Goal: Information Seeking & Learning: Understand process/instructions

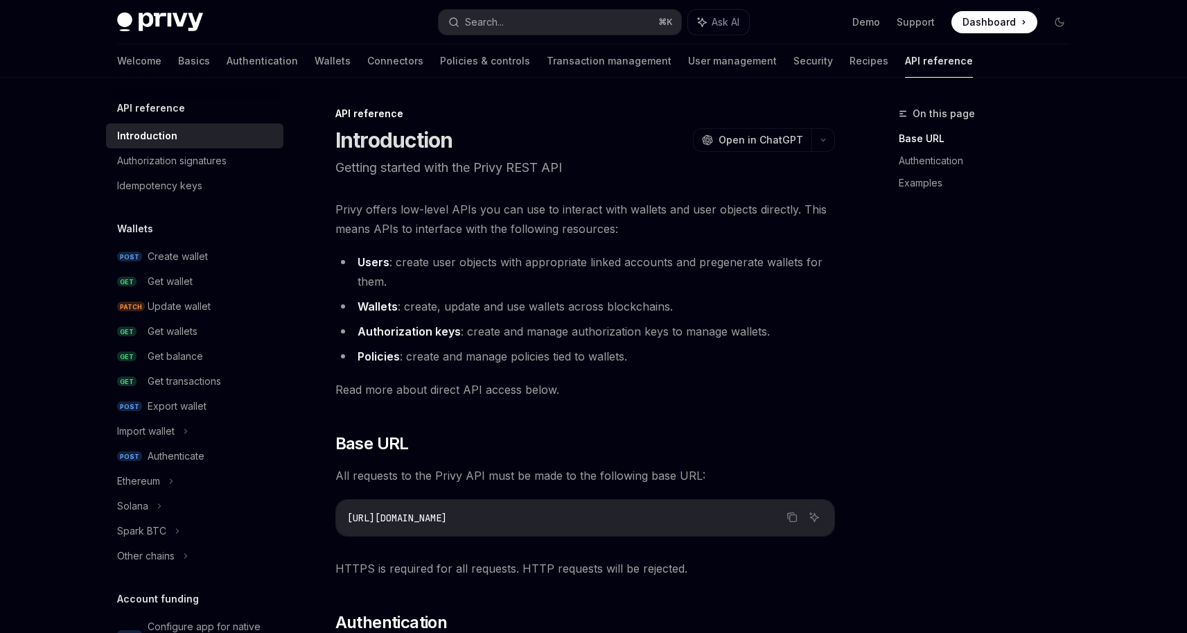
scroll to position [274, 0]
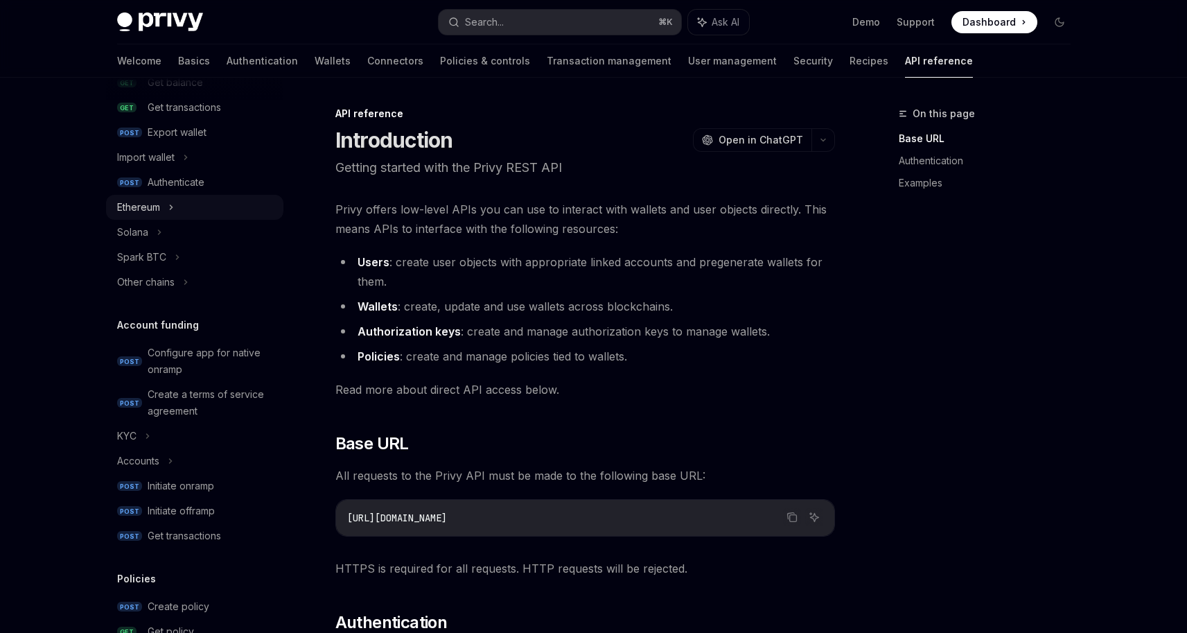
click at [182, 207] on div "Ethereum" at bounding box center [194, 207] width 177 height 25
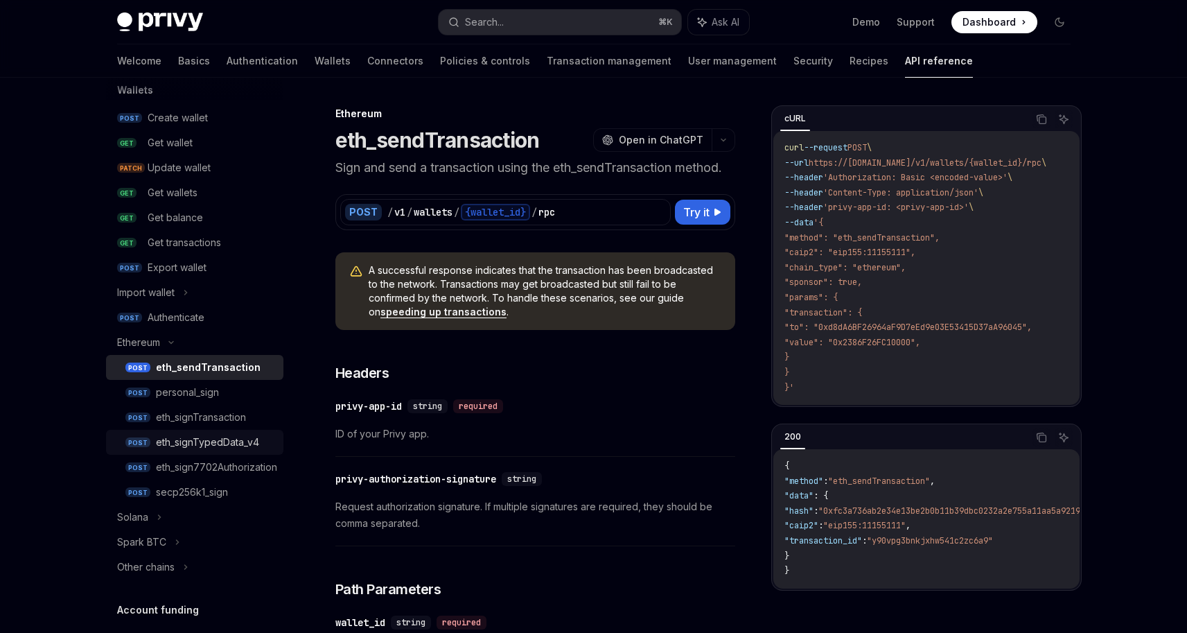
scroll to position [148, 0]
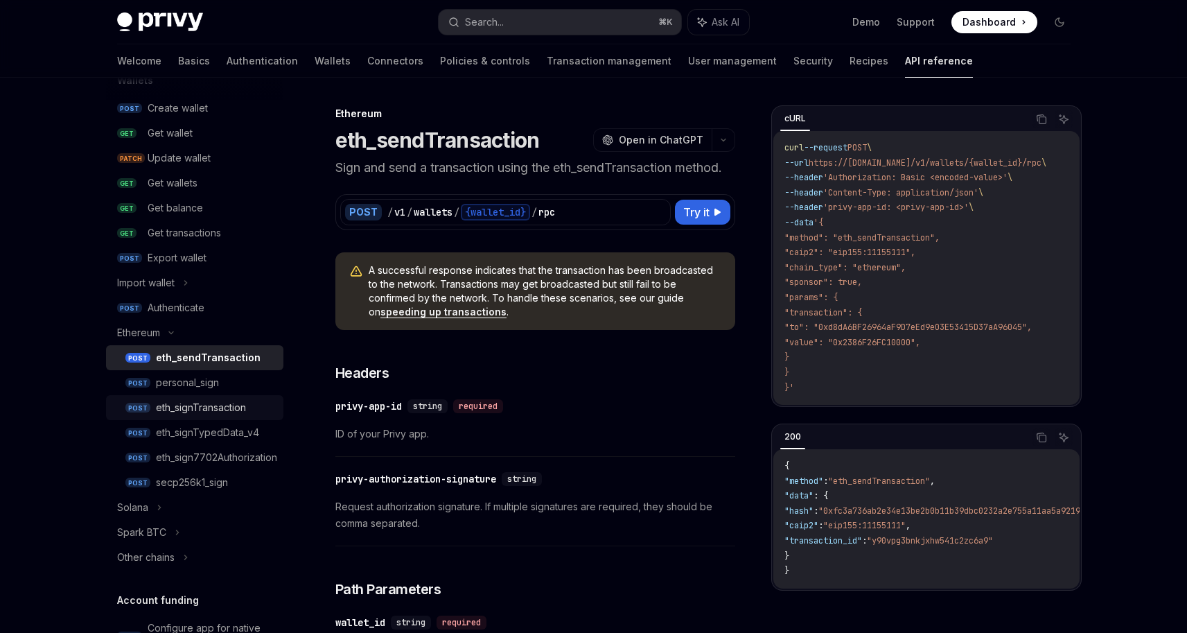
click at [209, 409] on div "eth_signTransaction" at bounding box center [201, 407] width 90 height 17
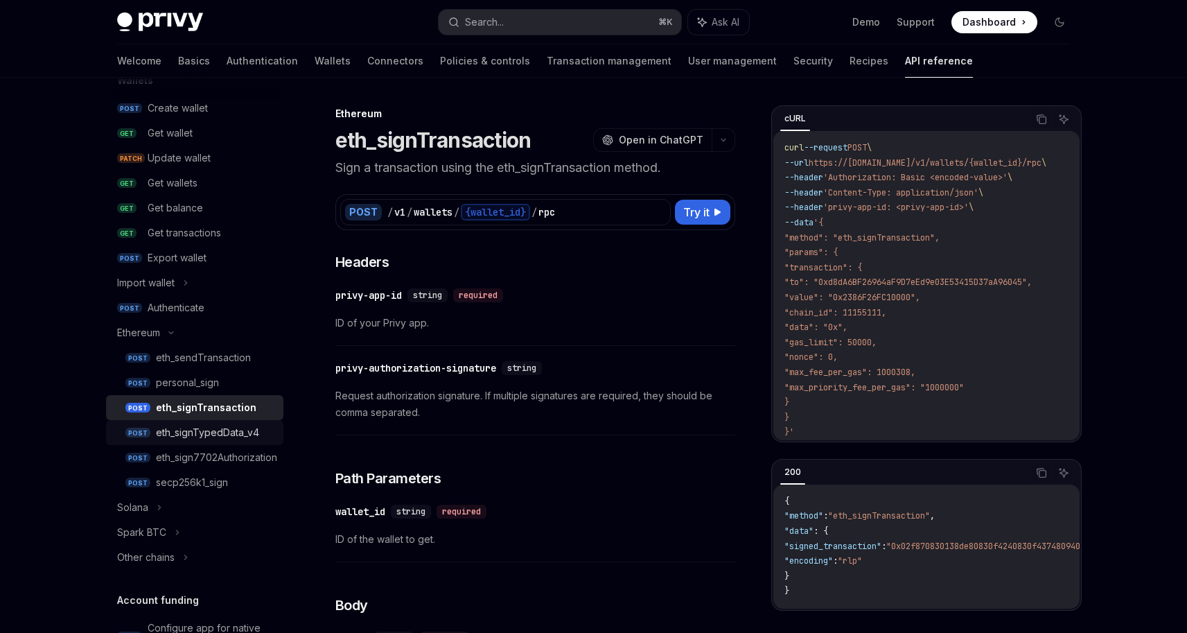
click at [234, 443] on link "POST eth_signTypedData_v4" at bounding box center [194, 432] width 177 height 25
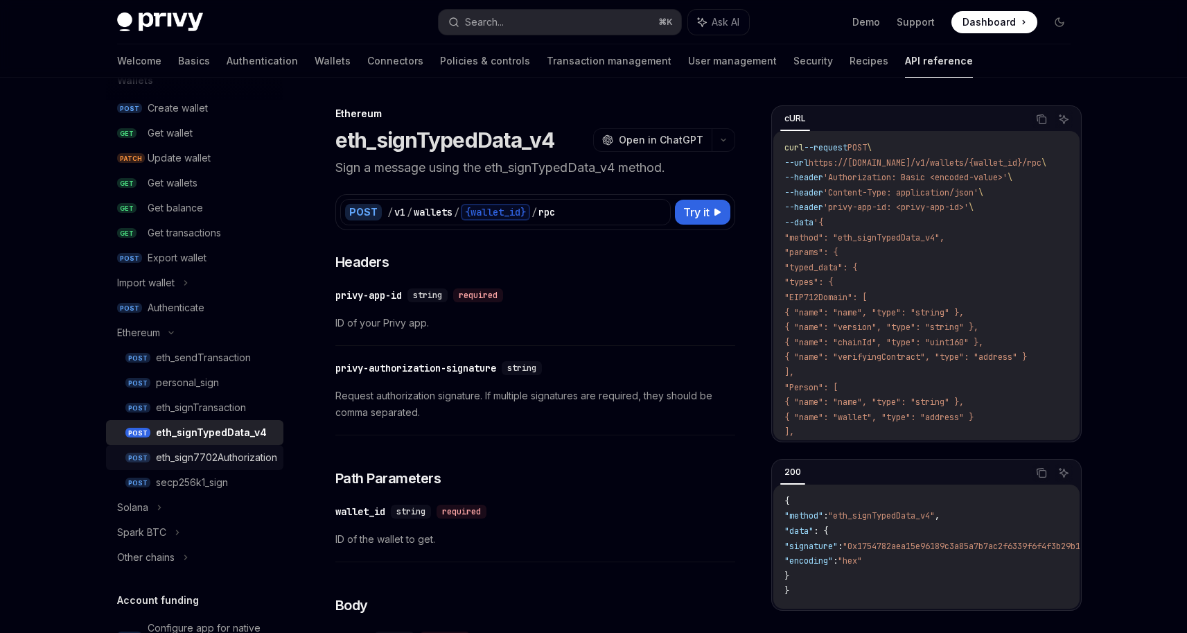
click at [256, 461] on div "eth_sign7702Authorization" at bounding box center [216, 457] width 121 height 17
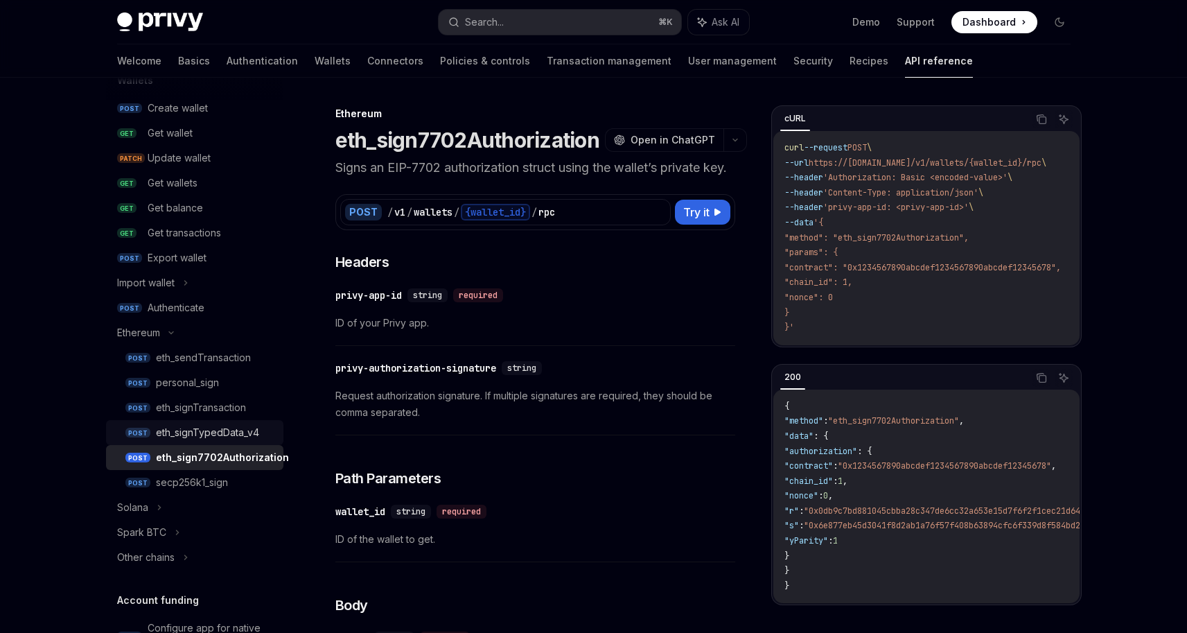
click at [229, 440] on link "POST eth_signTypedData_v4" at bounding box center [194, 432] width 177 height 25
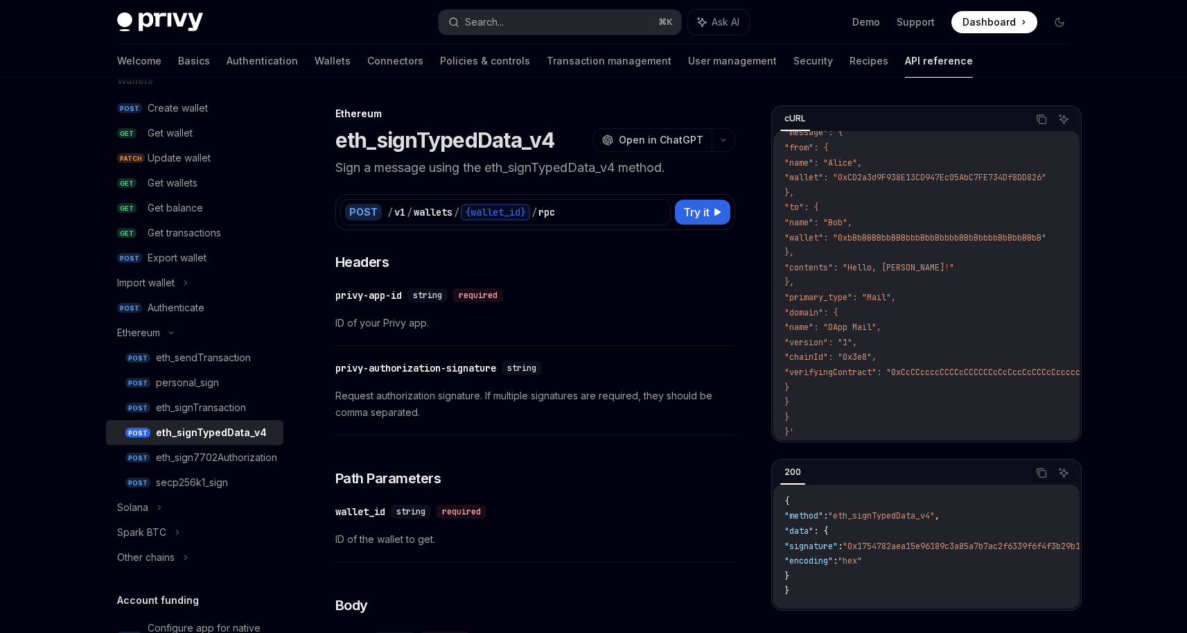
scroll to position [415, 0]
click at [867, 402] on code "curl --request POST \ --url https://[DOMAIN_NAME]/v1/wallets/{wallet_id}/rpc \ …" at bounding box center [959, 89] width 349 height 704
click at [867, 401] on code "curl --request POST \ --url https://[DOMAIN_NAME]/v1/wallets/{wallet_id}/rpc \ …" at bounding box center [959, 89] width 349 height 704
click at [866, 401] on code "curl --request POST \ --url https://[DOMAIN_NAME]/v1/wallets/{wallet_id}/rpc \ …" at bounding box center [959, 89] width 349 height 704
click at [865, 402] on code "curl --request POST \ --url https://[DOMAIN_NAME]/v1/wallets/{wallet_id}/rpc \ …" at bounding box center [959, 89] width 349 height 704
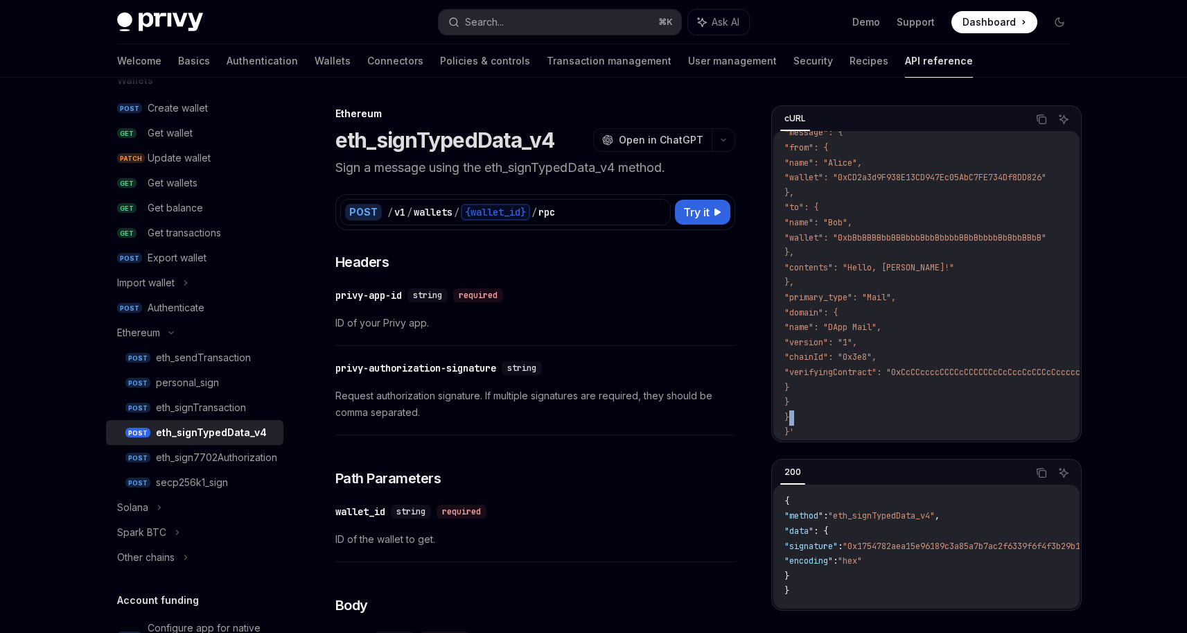
click at [865, 402] on code "curl --request POST \ --url https://[DOMAIN_NAME]/v1/wallets/{wallet_id}/rpc \ …" at bounding box center [959, 89] width 349 height 704
click at [865, 393] on code "curl --request POST \ --url https://[DOMAIN_NAME]/v1/wallets/{wallet_id}/rpc \ …" at bounding box center [959, 89] width 349 height 704
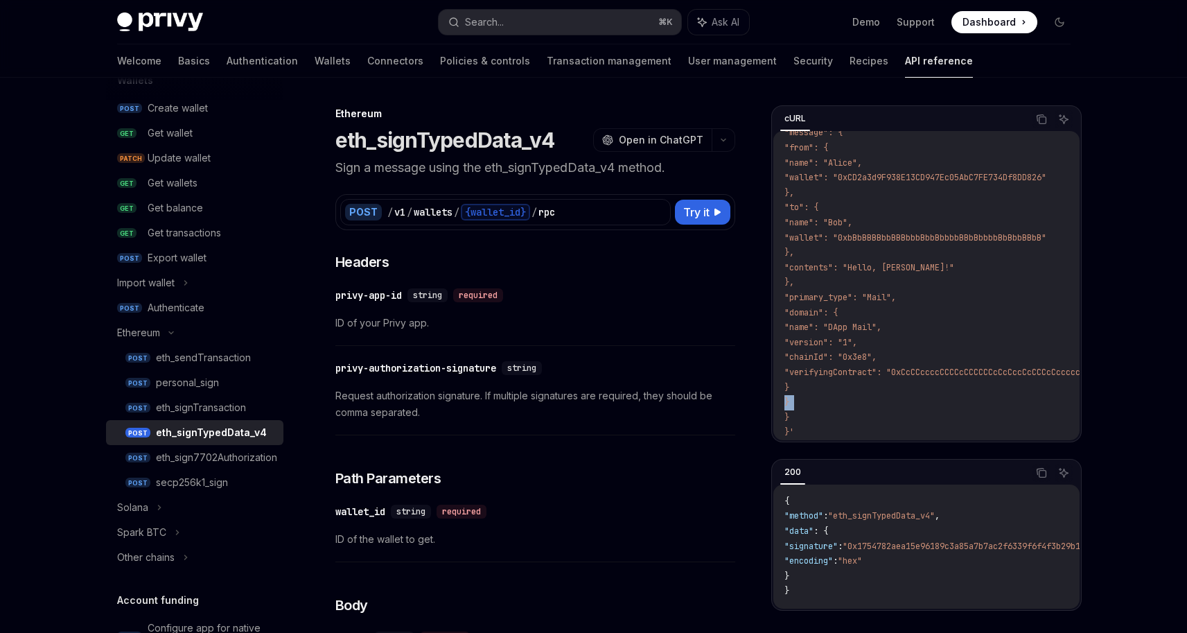
click at [871, 385] on code "curl --request POST \ --url https://[DOMAIN_NAME]/v1/wallets/{wallet_id}/rpc \ …" at bounding box center [959, 89] width 349 height 704
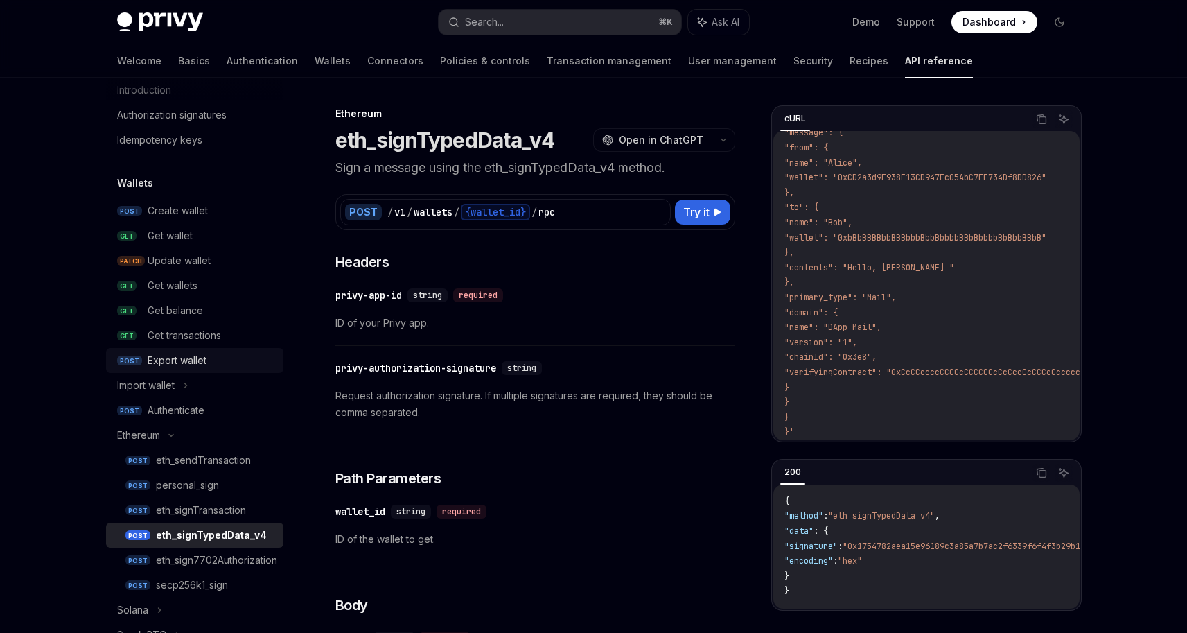
scroll to position [118, 0]
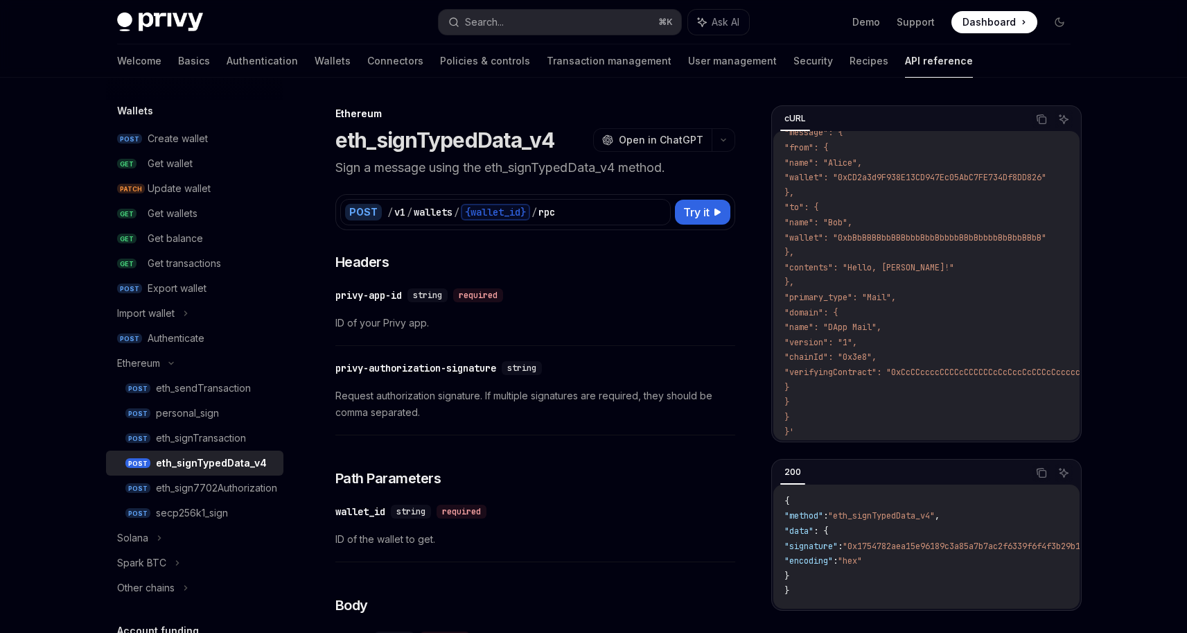
click at [210, 466] on div "eth_signTypedData_v4" at bounding box center [211, 463] width 111 height 17
type textarea "*"
drag, startPoint x: 338, startPoint y: 137, endPoint x: 507, endPoint y: 139, distance: 169.1
click at [507, 139] on h1 "eth_signTypedData_v4" at bounding box center [446, 140] width 220 height 25
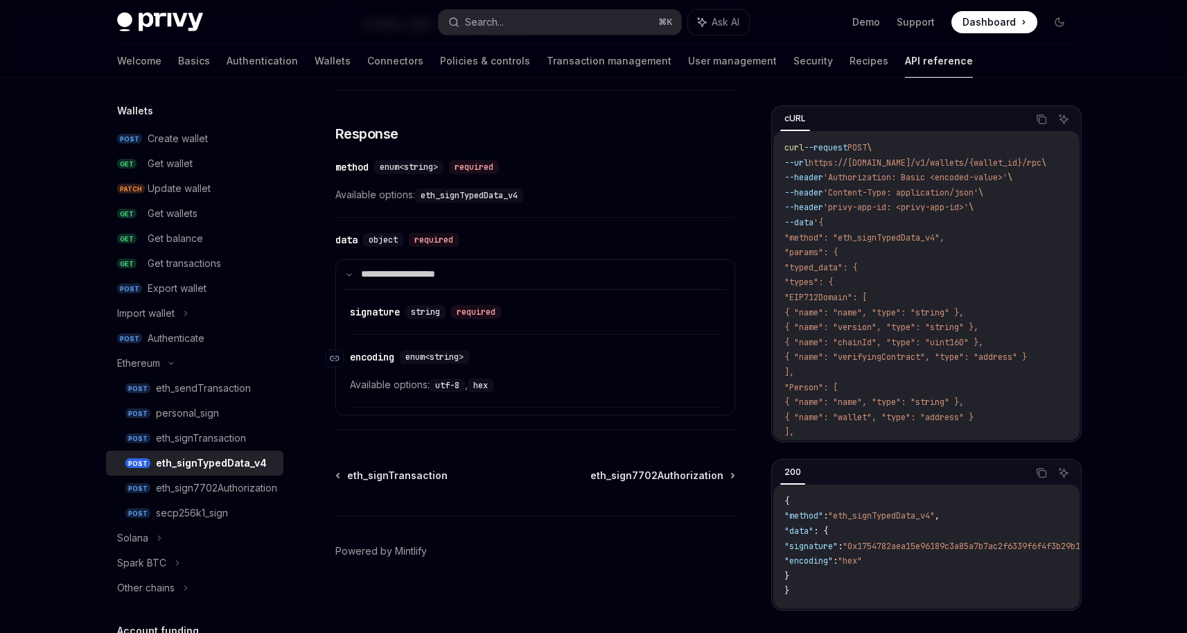
scroll to position [968, 0]
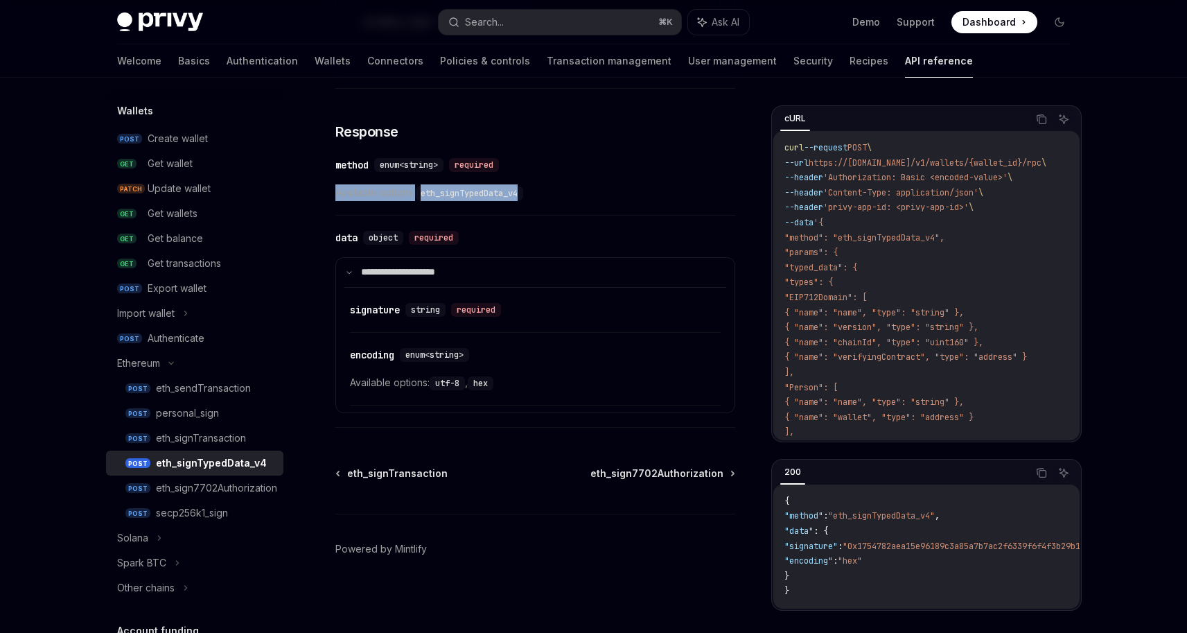
drag, startPoint x: 334, startPoint y: 186, endPoint x: 525, endPoint y: 193, distance: 191.4
click at [523, 195] on code "eth_signTypedData_v4" at bounding box center [469, 193] width 108 height 14
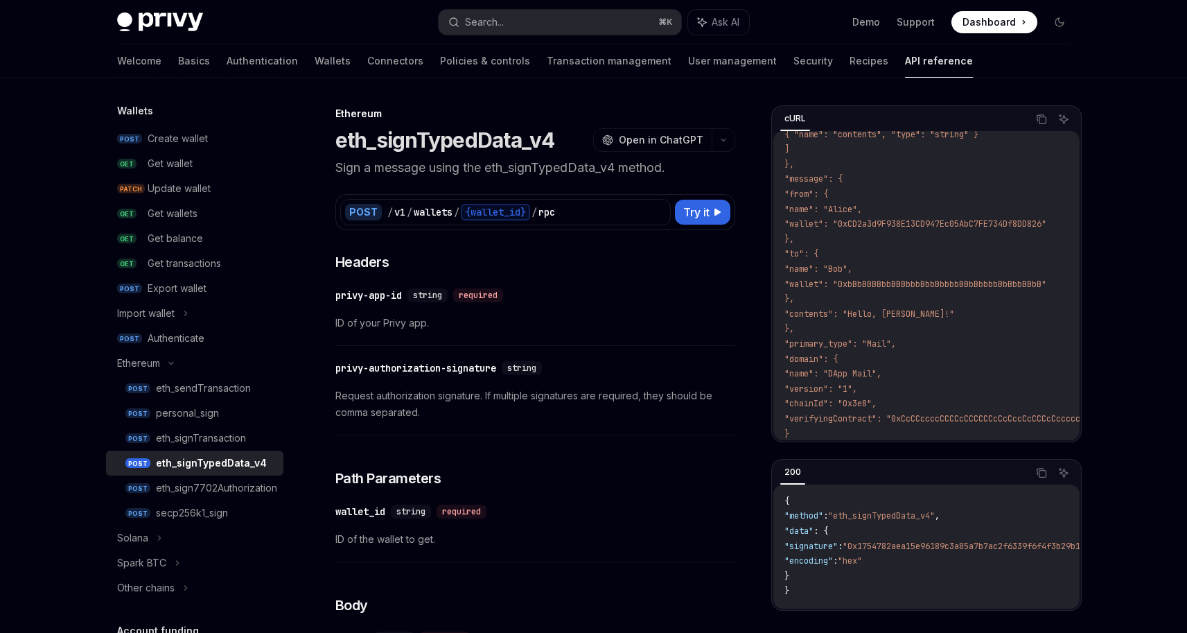
scroll to position [415, 0]
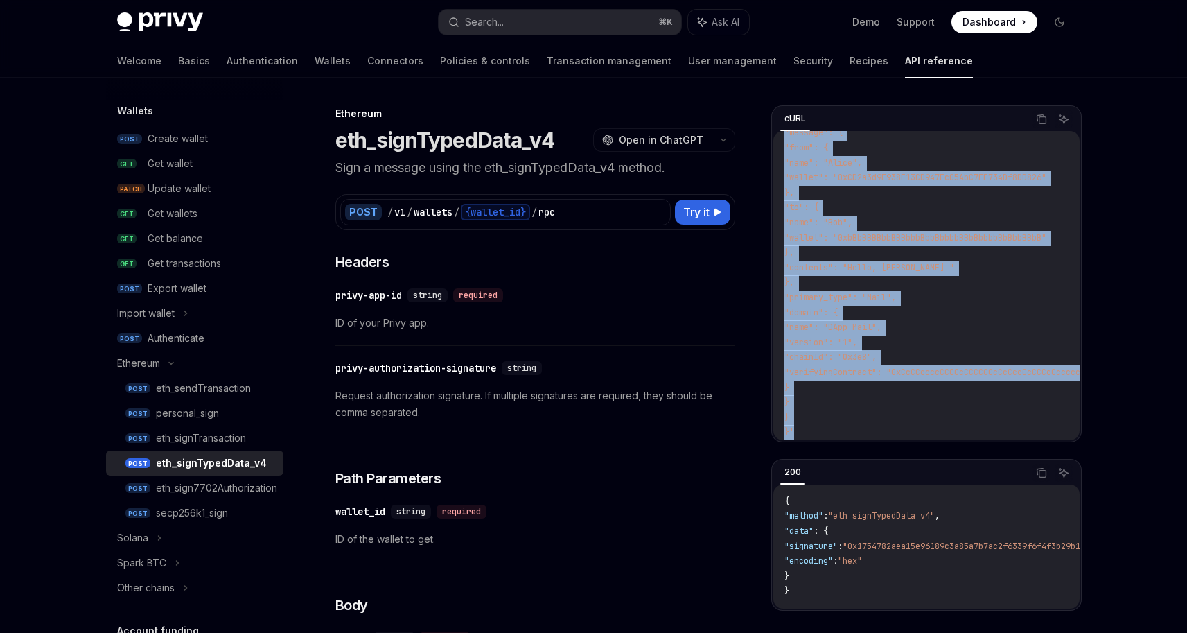
drag, startPoint x: 793, startPoint y: 145, endPoint x: 986, endPoint y: 435, distance: 348.4
click at [986, 435] on div "cURL Copy Ask AI curl --request POST \ --url https://[DOMAIN_NAME]/v1/wallets/{…" at bounding box center [927, 273] width 311 height 337
click at [981, 418] on code "curl --request POST \ --url https://[DOMAIN_NAME]/v1/wallets/{wallet_id}/rpc \ …" at bounding box center [959, 89] width 349 height 704
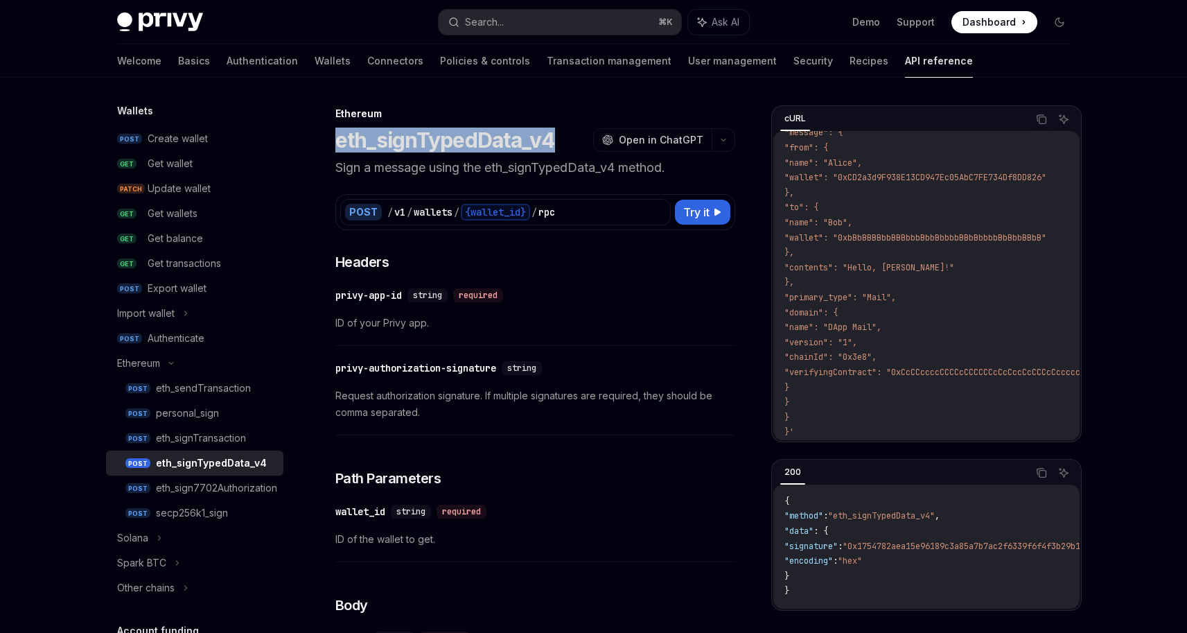
drag, startPoint x: 373, startPoint y: 141, endPoint x: 556, endPoint y: 140, distance: 183.0
click at [556, 140] on div "eth_signTypedData_v4 OpenAI Open in ChatGPT" at bounding box center [536, 140] width 400 height 25
copy h1 "eth_signTypedData_v4"
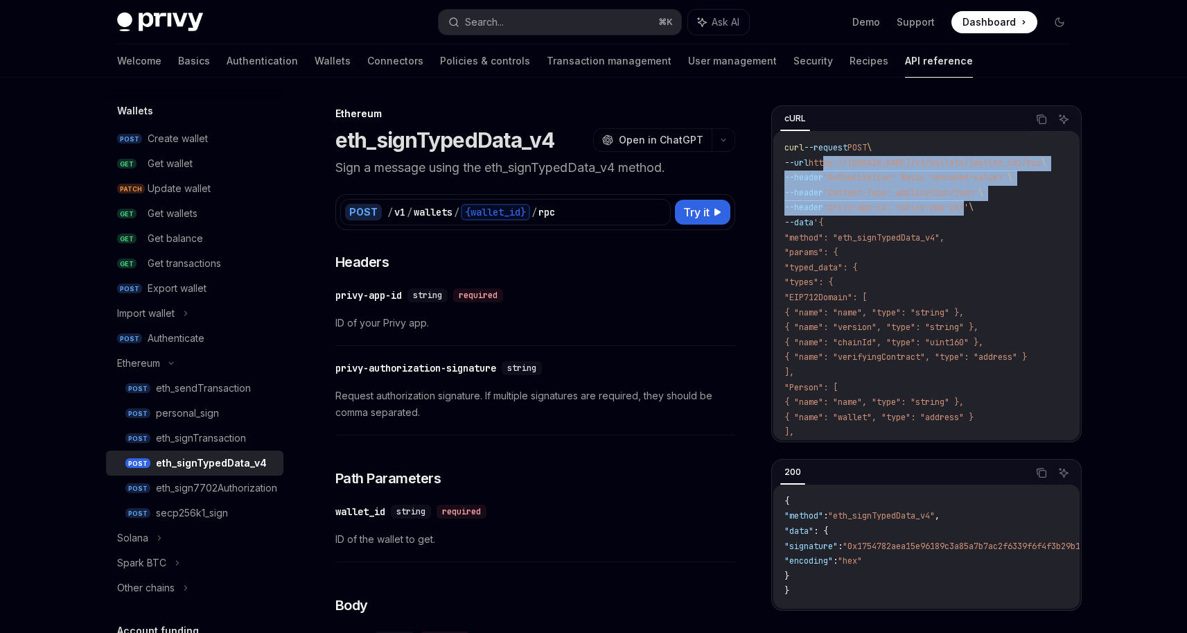
drag, startPoint x: 837, startPoint y: 162, endPoint x: 977, endPoint y: 214, distance: 149.8
click at [977, 214] on code "curl --request POST \ --url https://[DOMAIN_NAME]/v1/wallets/{wallet_id}/rpc \ …" at bounding box center [959, 493] width 349 height 704
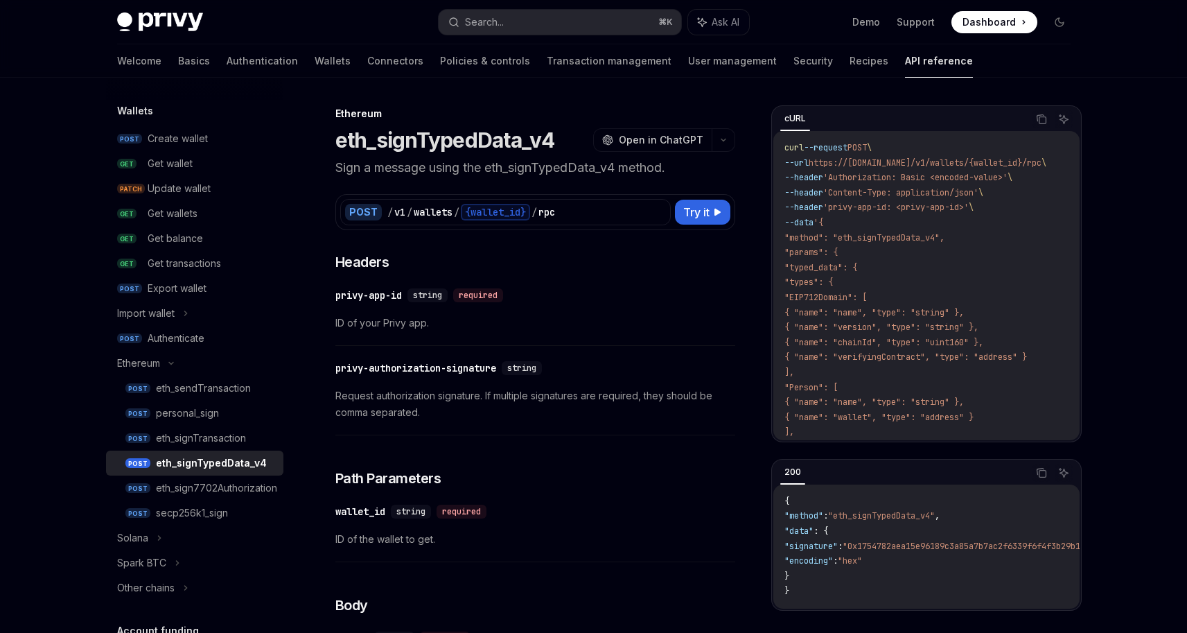
drag, startPoint x: 1004, startPoint y: 211, endPoint x: 835, endPoint y: 211, distance: 169.1
click at [835, 211] on code "curl --request POST \ --url https://[DOMAIN_NAME]/v1/wallets/{wallet_id}/rpc \ …" at bounding box center [959, 493] width 349 height 704
click at [835, 211] on span "'privy-app-id: <privy-app-id>'" at bounding box center [897, 207] width 146 height 11
drag, startPoint x: 851, startPoint y: 180, endPoint x: 1045, endPoint y: 175, distance: 193.4
click at [1045, 175] on code "curl --request POST \ --url https://[DOMAIN_NAME]/v1/wallets/{wallet_id}/rpc \ …" at bounding box center [959, 493] width 349 height 704
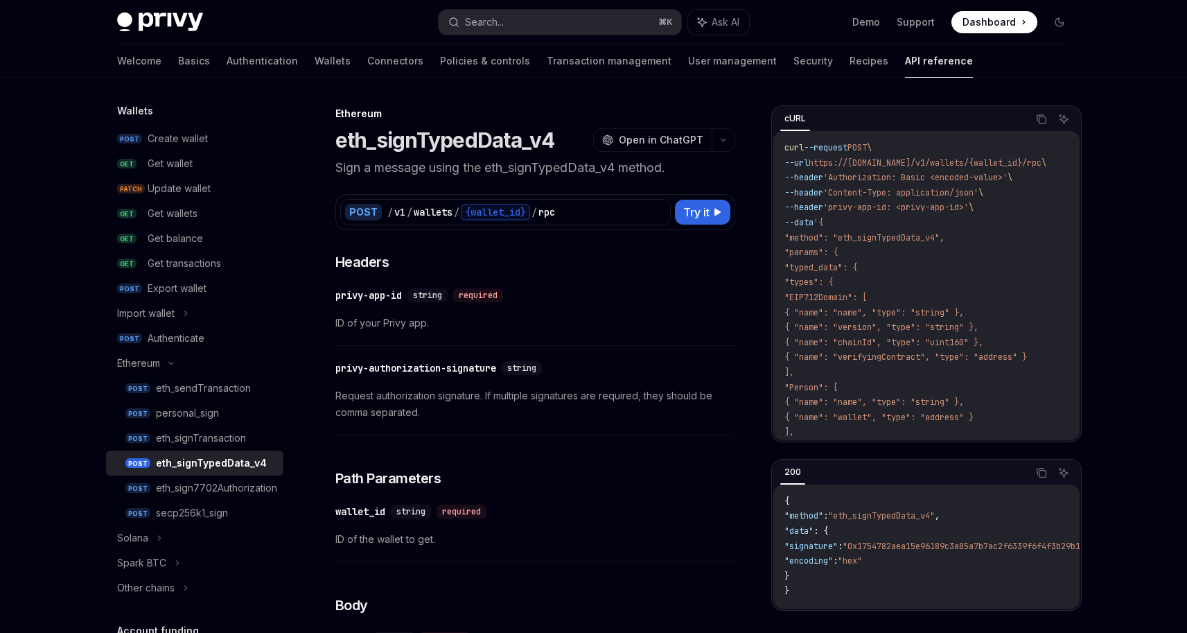
click at [1045, 175] on code "curl --request POST \ --url https://[DOMAIN_NAME]/v1/wallets/{wallet_id}/rpc \ …" at bounding box center [959, 493] width 349 height 704
click at [1008, 177] on span "'Authorization: Basic <encoded-value>'" at bounding box center [916, 177] width 184 height 11
click at [1008, 181] on span "'Authorization: Basic <encoded-value>'" at bounding box center [916, 177] width 184 height 11
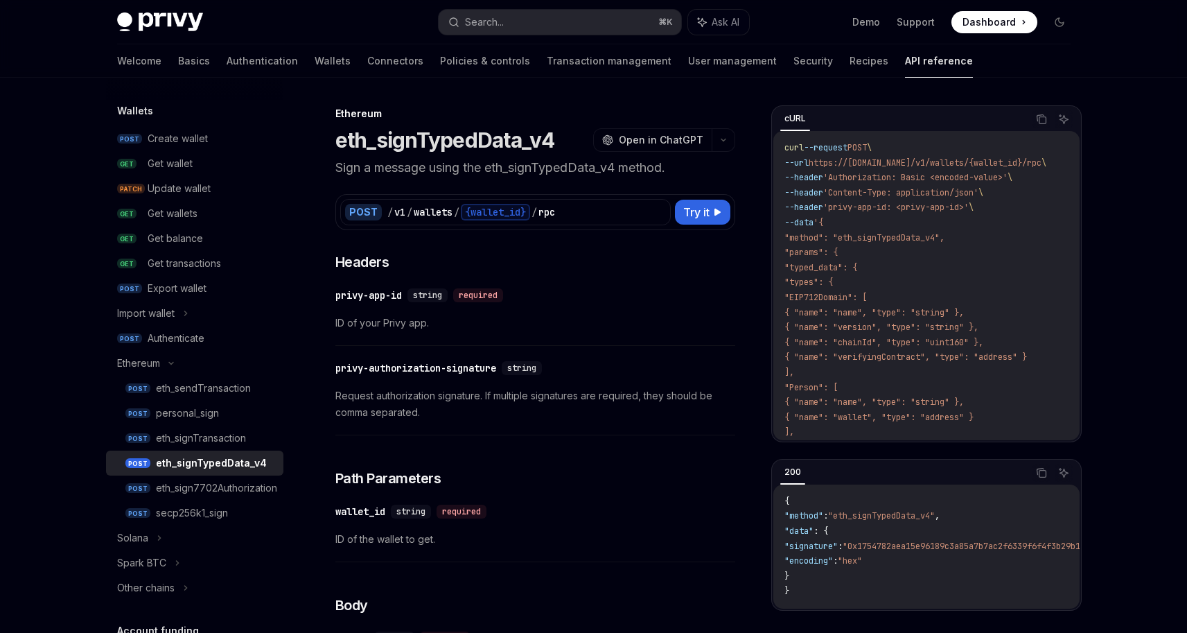
click at [1009, 193] on code "curl --request POST \ --url https://[DOMAIN_NAME]/v1/wallets/{wallet_id}/rpc \ …" at bounding box center [959, 493] width 349 height 704
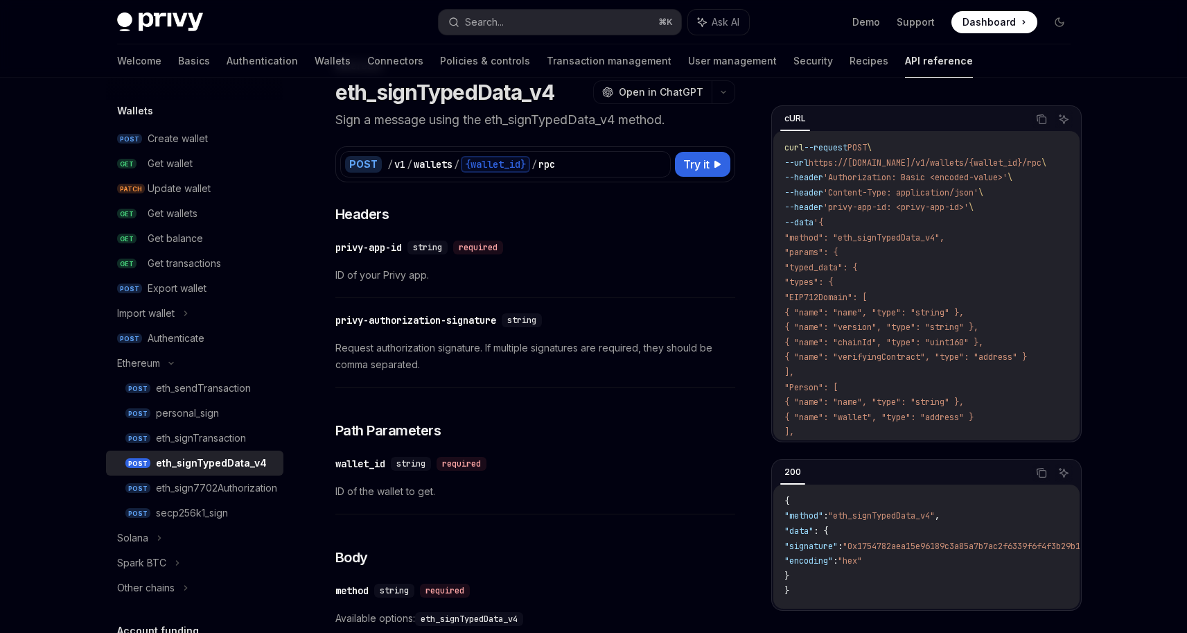
click at [993, 186] on code "curl --request POST \ --url https://[DOMAIN_NAME]/v1/wallets/{wallet_id}/rpc \ …" at bounding box center [959, 493] width 349 height 704
click at [983, 182] on span "'Authorization: Basic <encoded-value>'" at bounding box center [916, 177] width 184 height 11
click at [952, 185] on code "curl --request POST \ --url https://[DOMAIN_NAME]/v1/wallets/{wallet_id}/rpc \ …" at bounding box center [959, 493] width 349 height 704
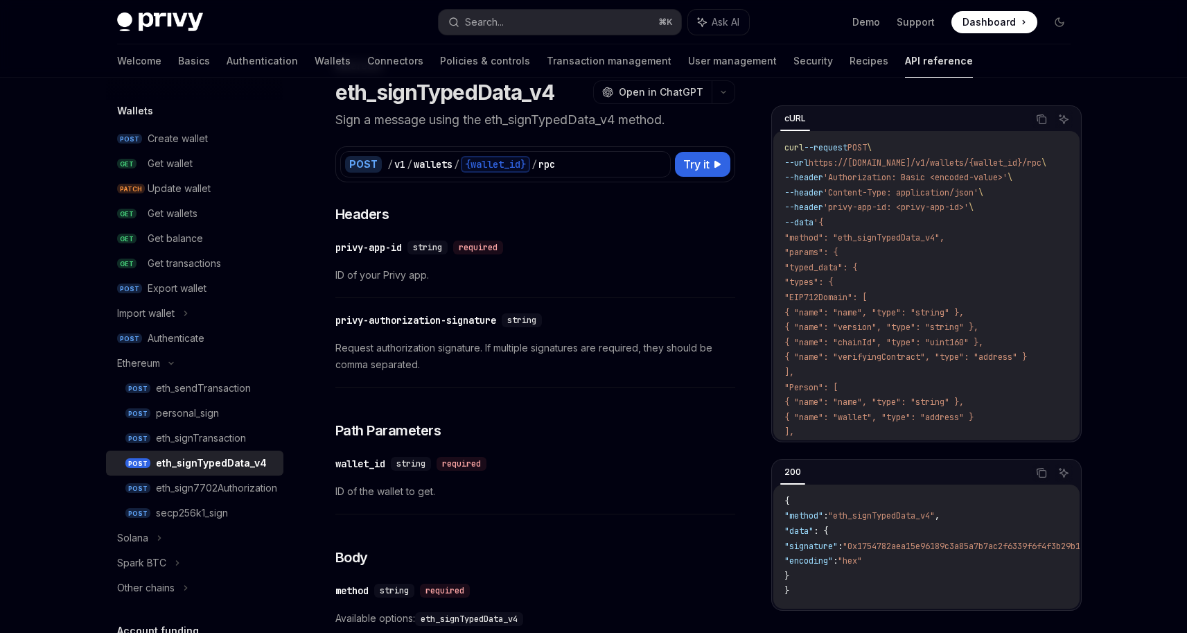
drag, startPoint x: 951, startPoint y: 180, endPoint x: 1034, endPoint y: 182, distance: 82.5
click at [1013, 182] on span "--header 'Authorization: Basic <encoded-value>' \" at bounding box center [899, 177] width 228 height 11
drag, startPoint x: 1021, startPoint y: 180, endPoint x: 964, endPoint y: 181, distance: 57.5
click at [964, 181] on span "'Authorization: Basic <encoded-value>'" at bounding box center [916, 177] width 184 height 11
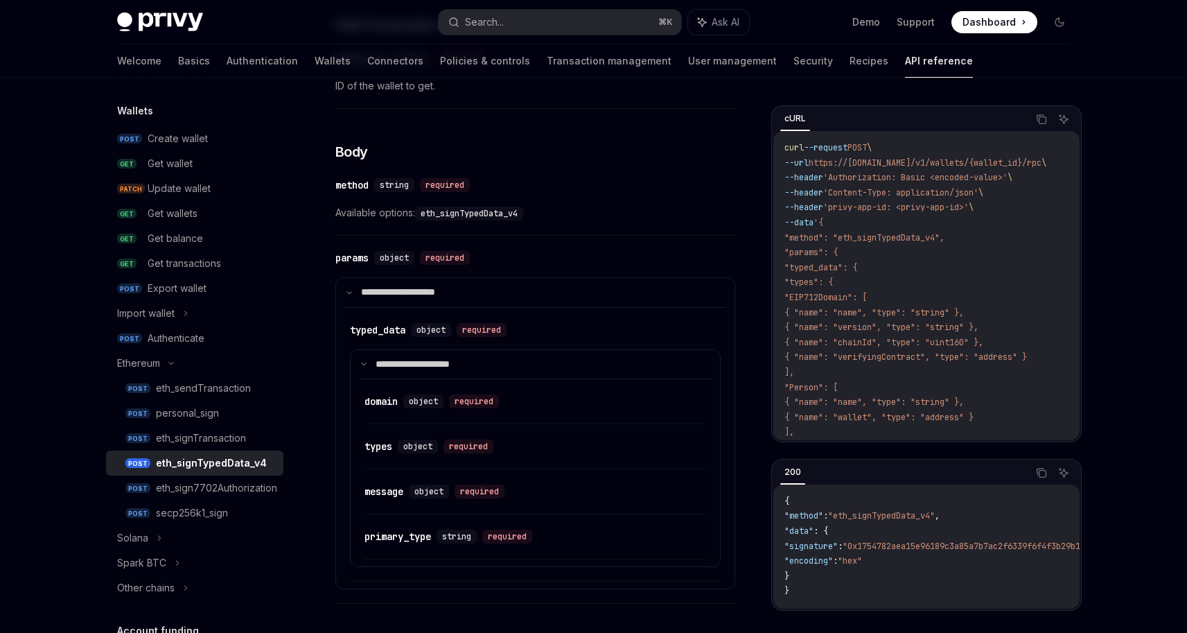
scroll to position [458, 0]
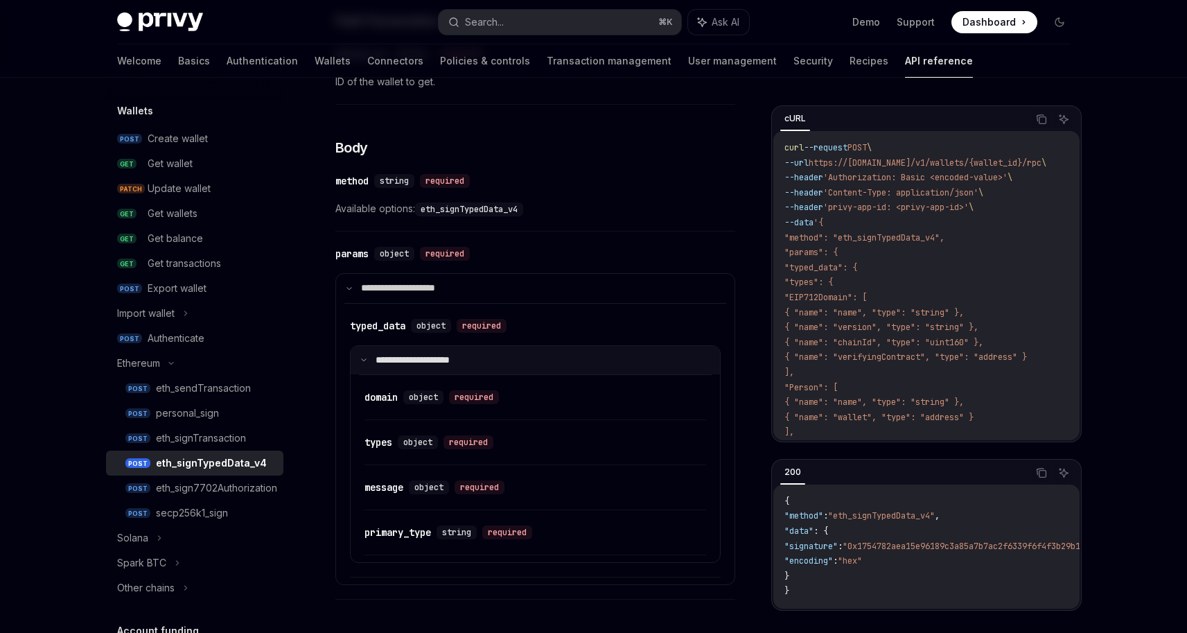
click at [521, 365] on summary "**********" at bounding box center [535, 360] width 369 height 29
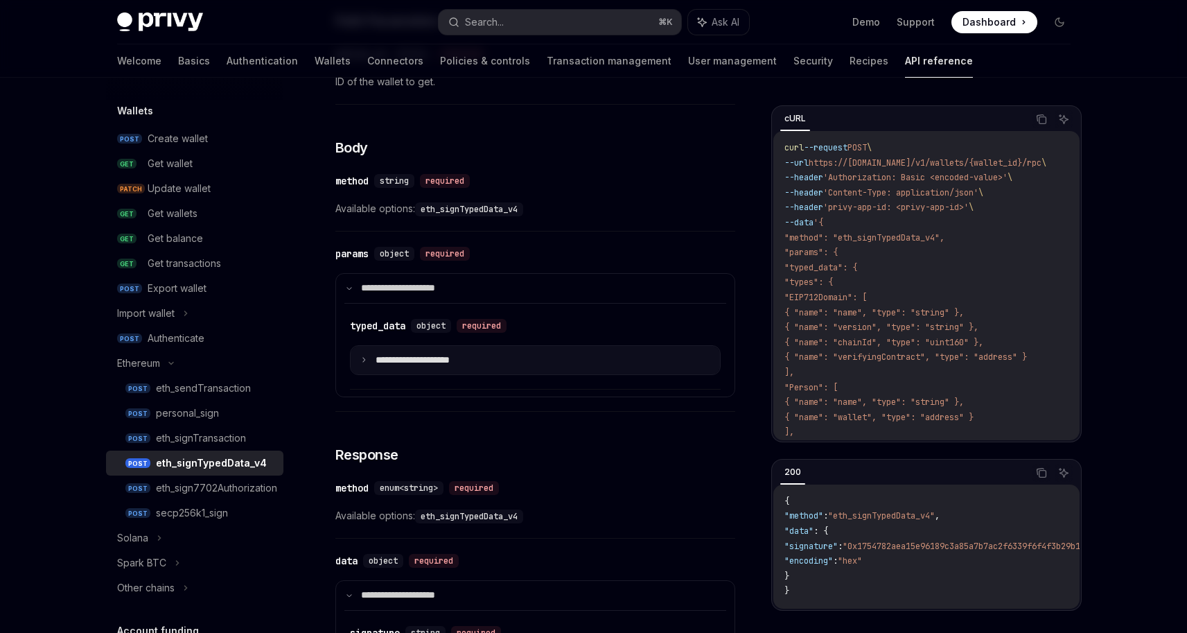
click at [461, 372] on summary "**********" at bounding box center [535, 360] width 369 height 29
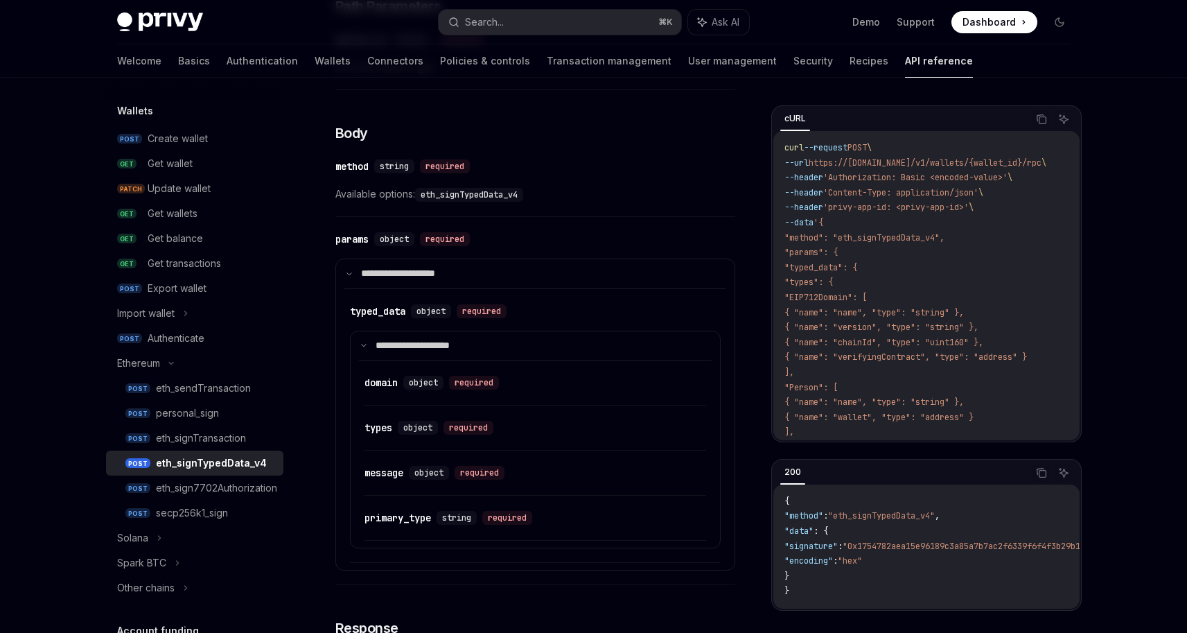
scroll to position [476, 0]
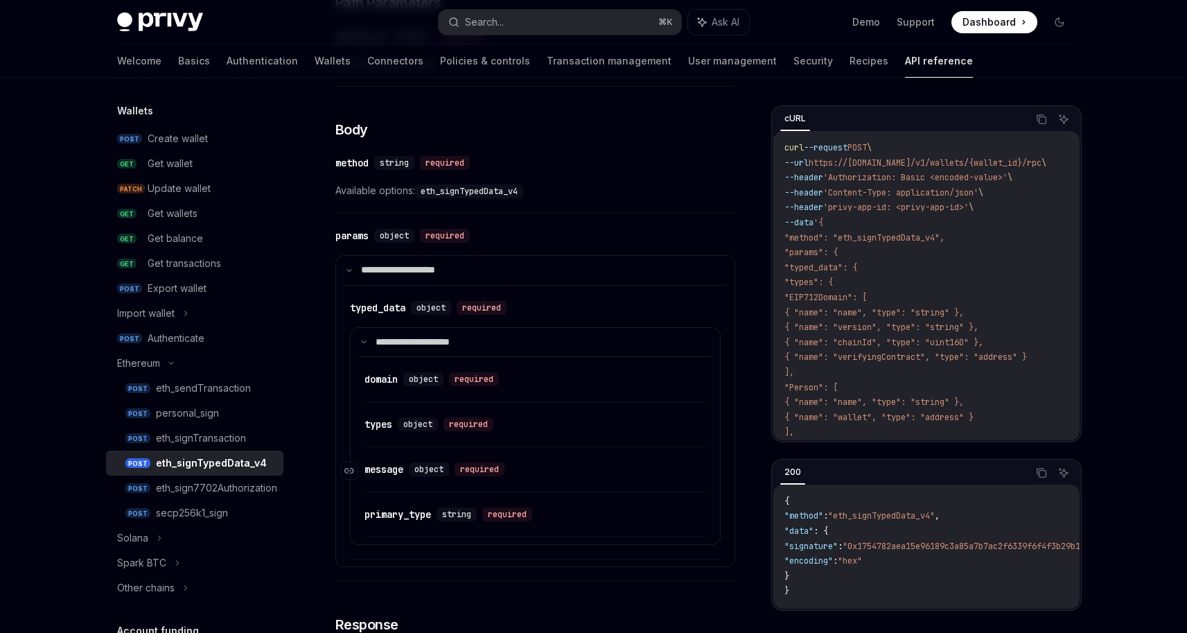
click at [449, 469] on div "object" at bounding box center [429, 469] width 40 height 14
click at [421, 471] on span "object" at bounding box center [429, 469] width 29 height 11
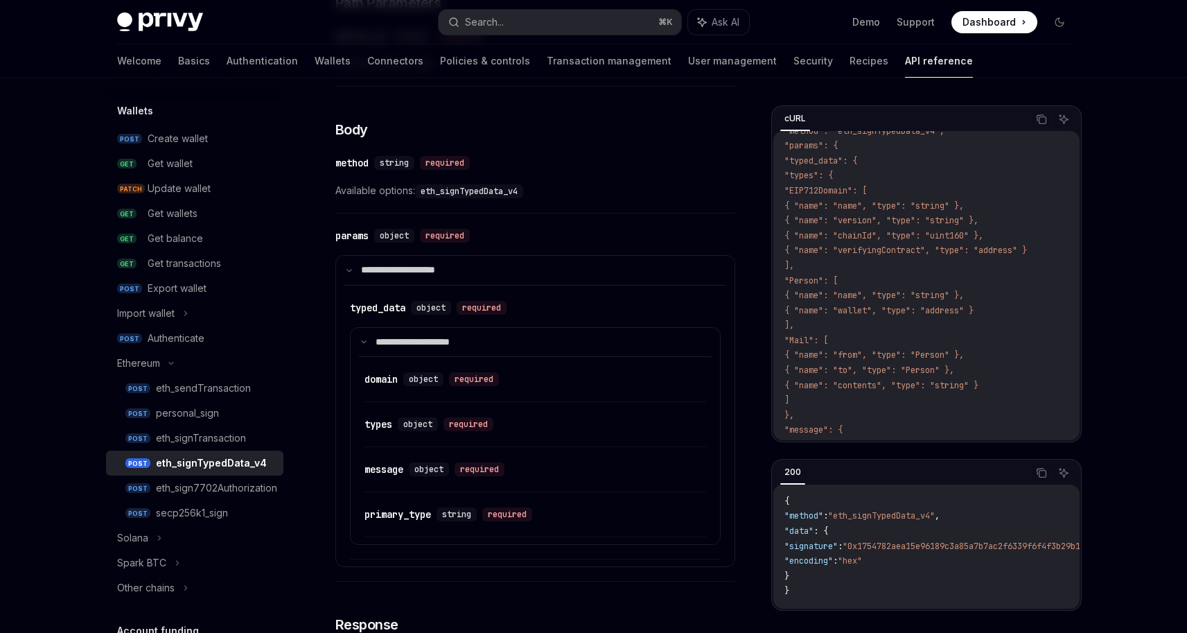
scroll to position [145, 0]
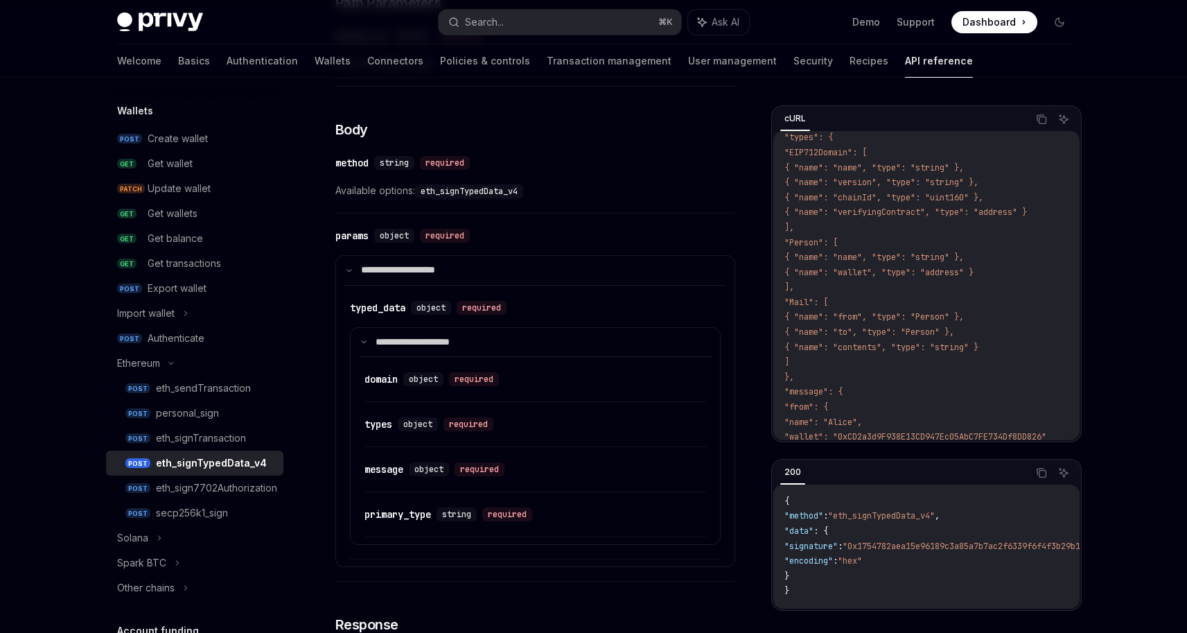
click at [889, 220] on code "curl --request POST \ --url https://[DOMAIN_NAME]/v1/wallets/{wallet_id}/rpc \ …" at bounding box center [959, 348] width 349 height 704
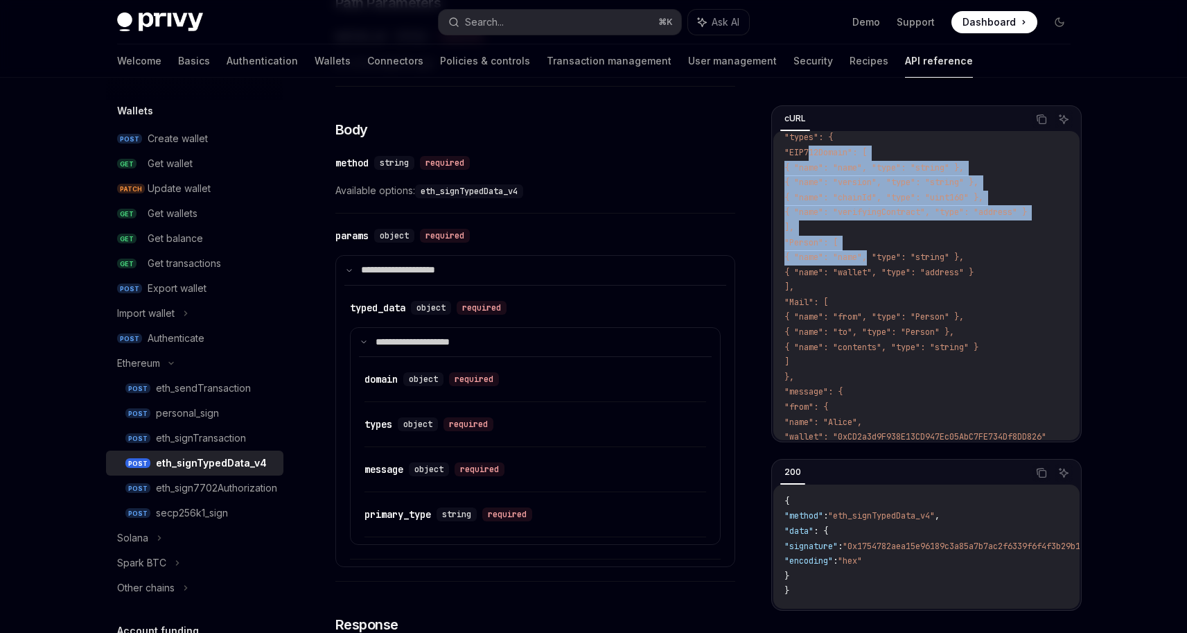
drag, startPoint x: 869, startPoint y: 255, endPoint x: 811, endPoint y: 152, distance: 118.2
click at [811, 152] on code "curl --request POST \ --url https://[DOMAIN_NAME]/v1/wallets/{wallet_id}/rpc \ …" at bounding box center [959, 348] width 349 height 704
click at [811, 152] on span ""EIP712Domain": [" at bounding box center [826, 152] width 82 height 11
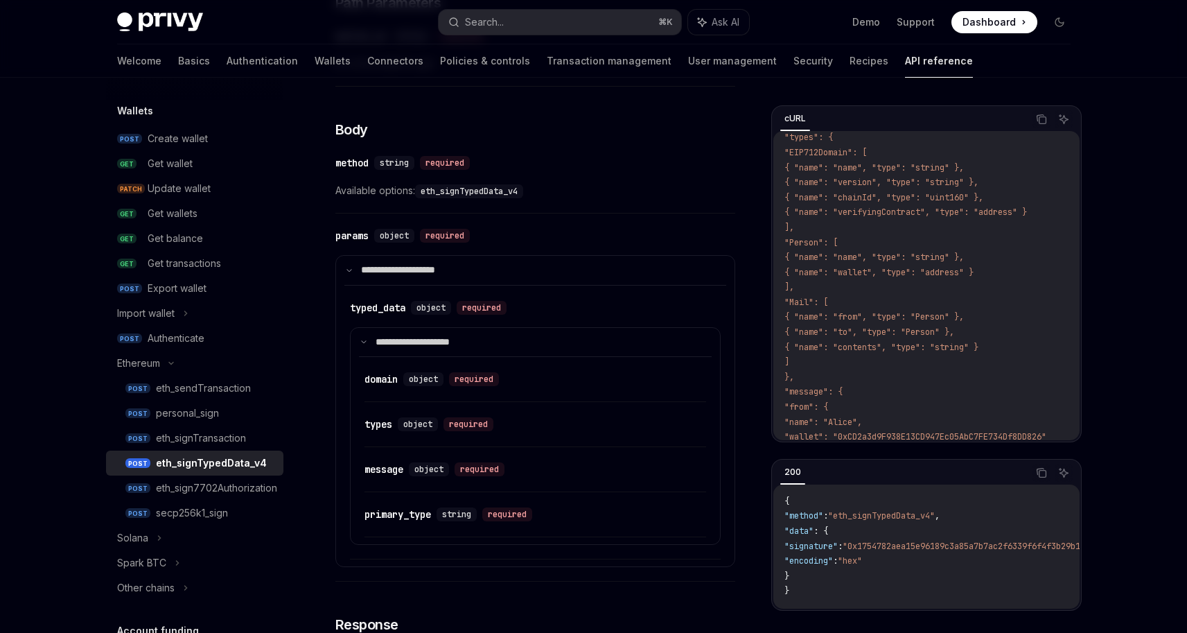
drag, startPoint x: 821, startPoint y: 155, endPoint x: 946, endPoint y: 361, distance: 241.0
click at [946, 361] on code "curl --request POST \ --url https://[DOMAIN_NAME]/v1/wallets/{wallet_id}/rpc \ …" at bounding box center [959, 348] width 349 height 704
click at [932, 371] on code "curl --request POST \ --url https://[DOMAIN_NAME]/v1/wallets/{wallet_id}/rpc \ …" at bounding box center [959, 348] width 349 height 704
drag, startPoint x: 925, startPoint y: 369, endPoint x: 826, endPoint y: 152, distance: 238.5
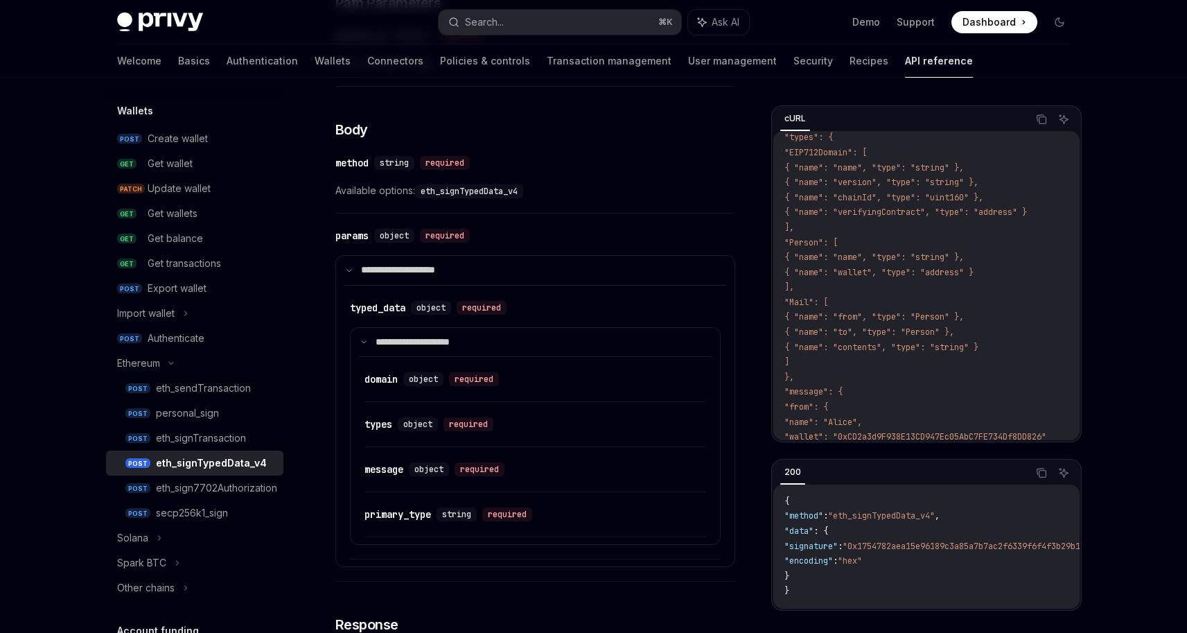
click at [826, 152] on code "curl --request POST \ --url https://[DOMAIN_NAME]/v1/wallets/{wallet_id}/rpc \ …" at bounding box center [959, 348] width 349 height 704
click at [826, 152] on span ""EIP712Domain": [" at bounding box center [826, 152] width 82 height 11
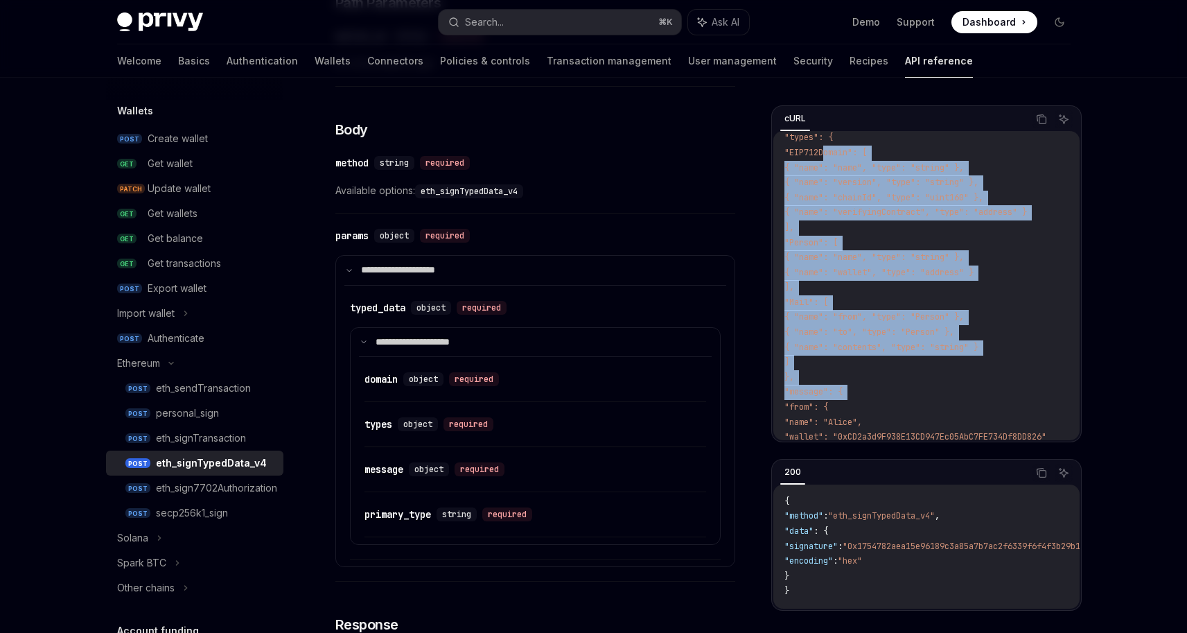
drag, startPoint x: 826, startPoint y: 152, endPoint x: 883, endPoint y: 389, distance: 244.0
click at [883, 389] on code "curl --request POST \ --url https://[DOMAIN_NAME]/v1/wallets/{wallet_id}/rpc \ …" at bounding box center [959, 348] width 349 height 704
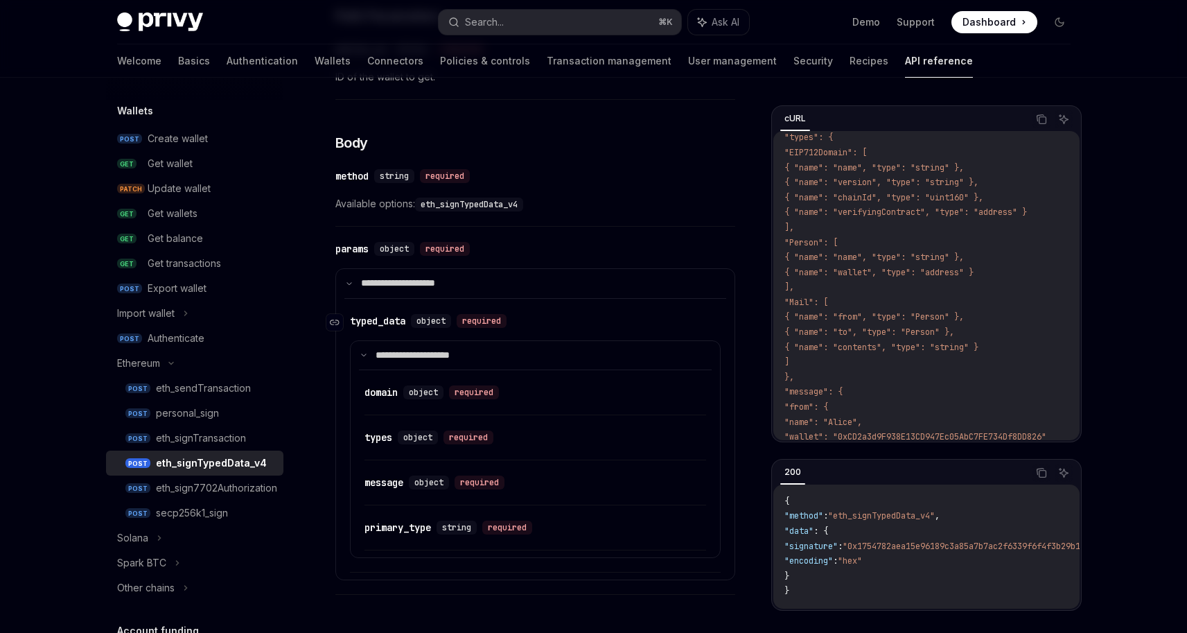
scroll to position [462, 0]
click at [467, 394] on div "required" at bounding box center [474, 392] width 50 height 14
click at [406, 397] on div "object" at bounding box center [423, 392] width 40 height 14
click at [354, 392] on icon "Navigate to header" at bounding box center [350, 394] width 10 height 6
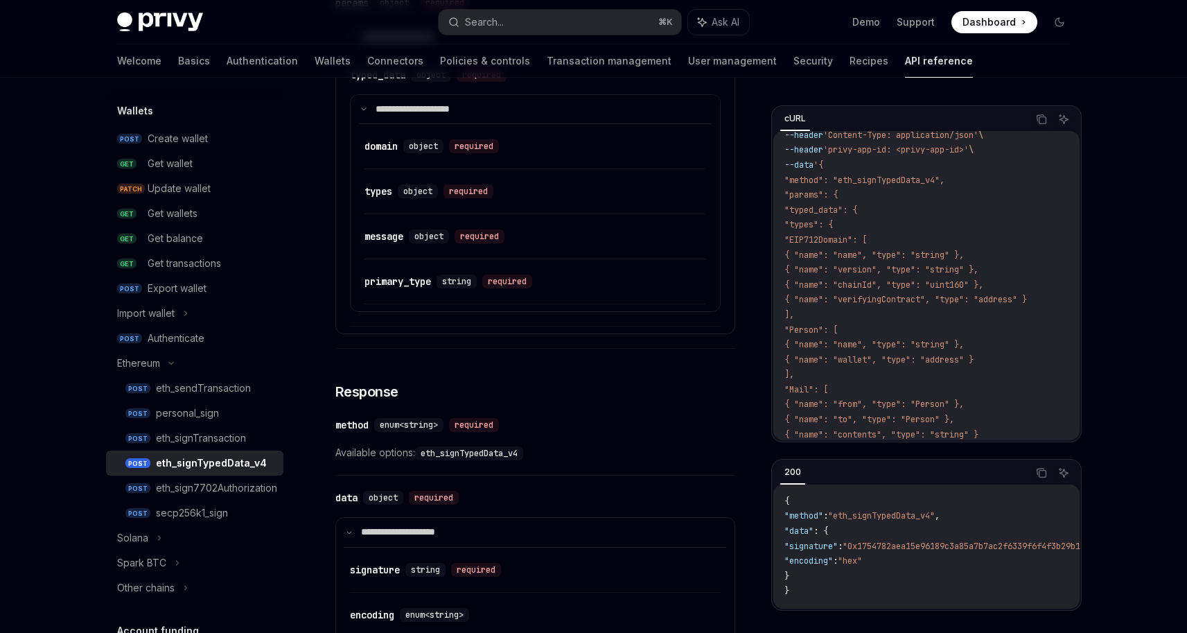
scroll to position [64, 0]
